Goal: Task Accomplishment & Management: Manage account settings

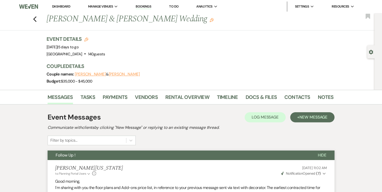
click at [143, 6] on link "Bookings" at bounding box center [144, 6] width 16 height 5
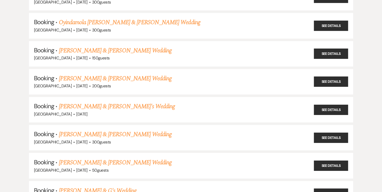
scroll to position [342, 0]
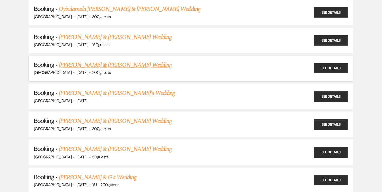
click at [91, 61] on link "[PERSON_NAME] & [PERSON_NAME] Wedding" at bounding box center [115, 65] width 113 height 9
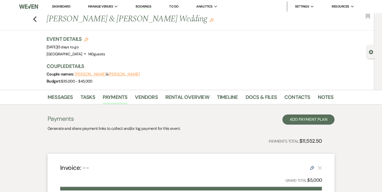
click at [136, 7] on li "Bookings" at bounding box center [143, 7] width 21 height 10
click at [141, 7] on link "Bookings" at bounding box center [144, 6] width 16 height 5
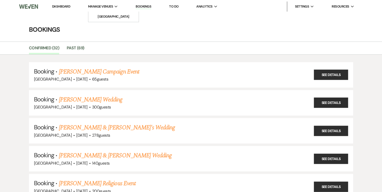
click at [100, 7] on span "Manage Venues" at bounding box center [100, 6] width 25 height 5
click at [100, 12] on link "[GEOGRAPHIC_DATA]" at bounding box center [113, 17] width 50 height 10
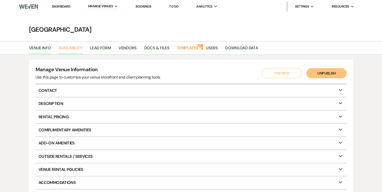
click at [67, 49] on link "Availability" at bounding box center [71, 50] width 24 height 10
select select "2"
select select "2026"
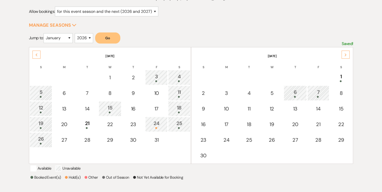
scroll to position [81, 0]
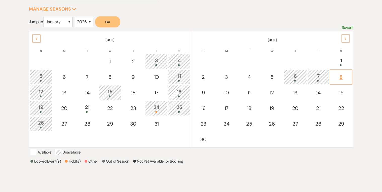
click at [342, 76] on div "8" at bounding box center [340, 77] width 17 height 8
select select "other"
select select "false"
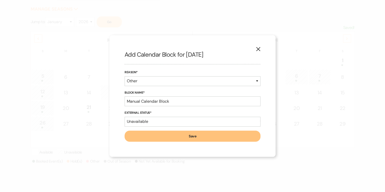
click at [258, 46] on button "X" at bounding box center [258, 48] width 8 height 9
